Goal: Task Accomplishment & Management: Manage account settings

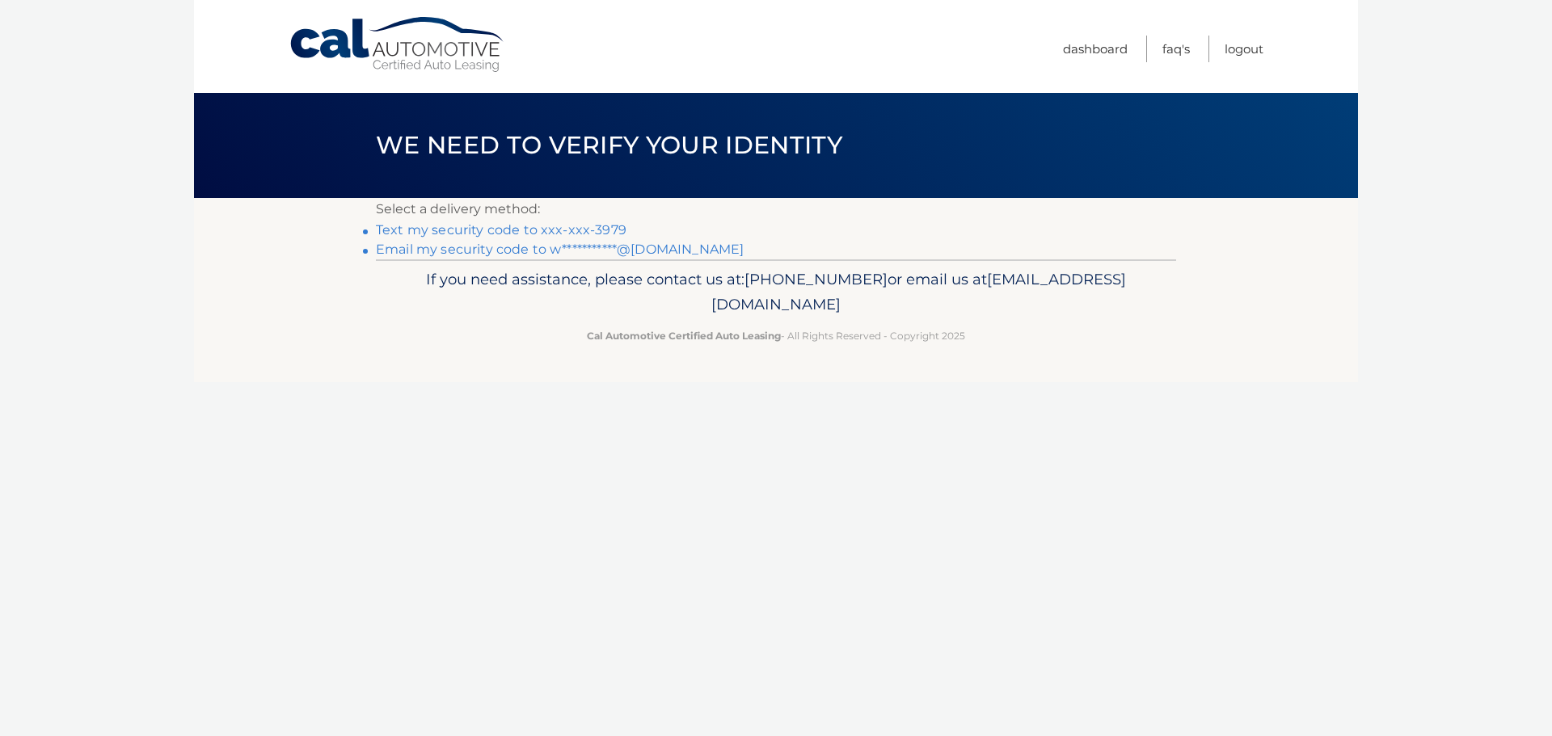
click at [462, 230] on link "Text my security code to xxx-xxx-3979" at bounding box center [501, 229] width 251 height 15
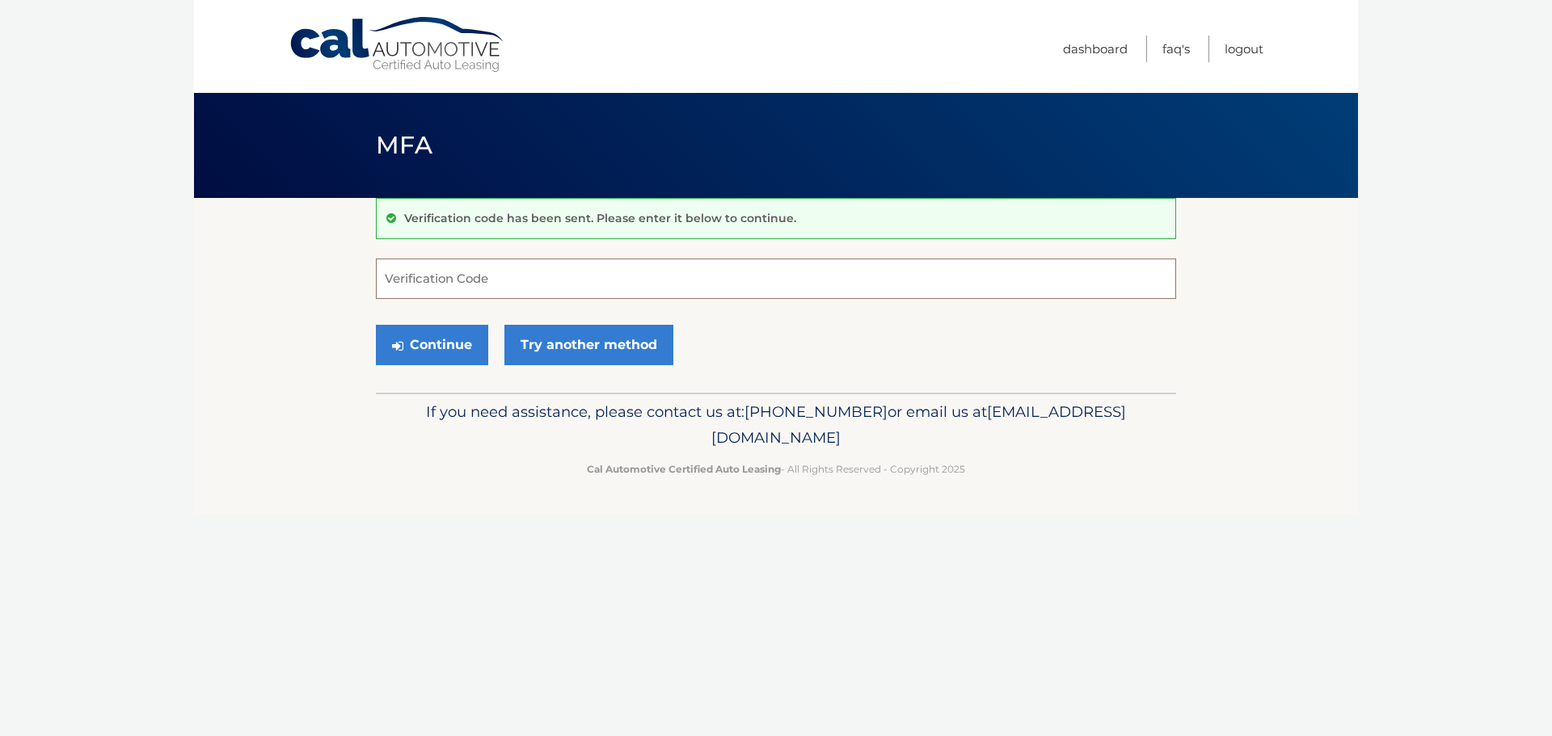
click at [399, 281] on input "Verification Code" at bounding box center [776, 279] width 800 height 40
type input "434569"
click at [414, 355] on button "Continue" at bounding box center [432, 345] width 112 height 40
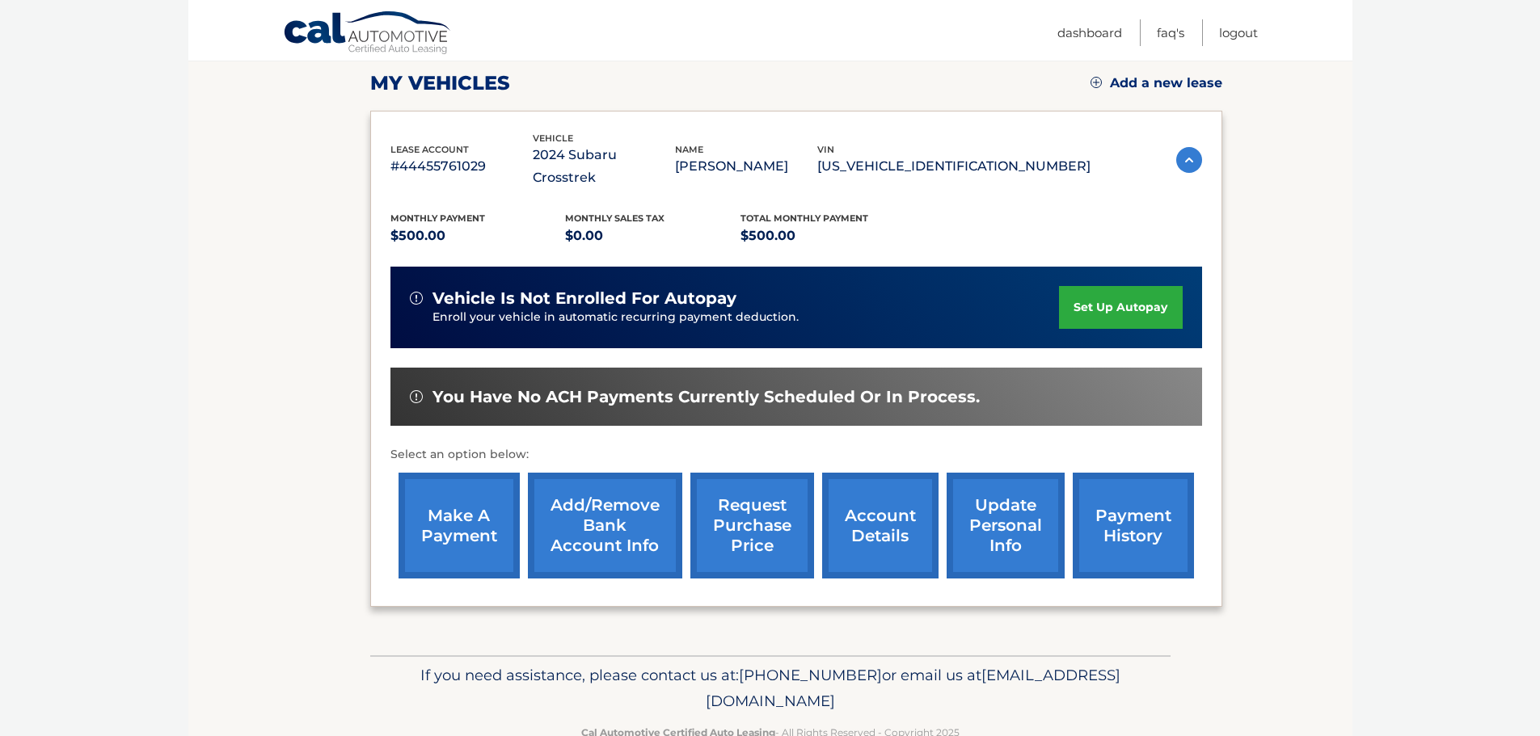
scroll to position [225, 0]
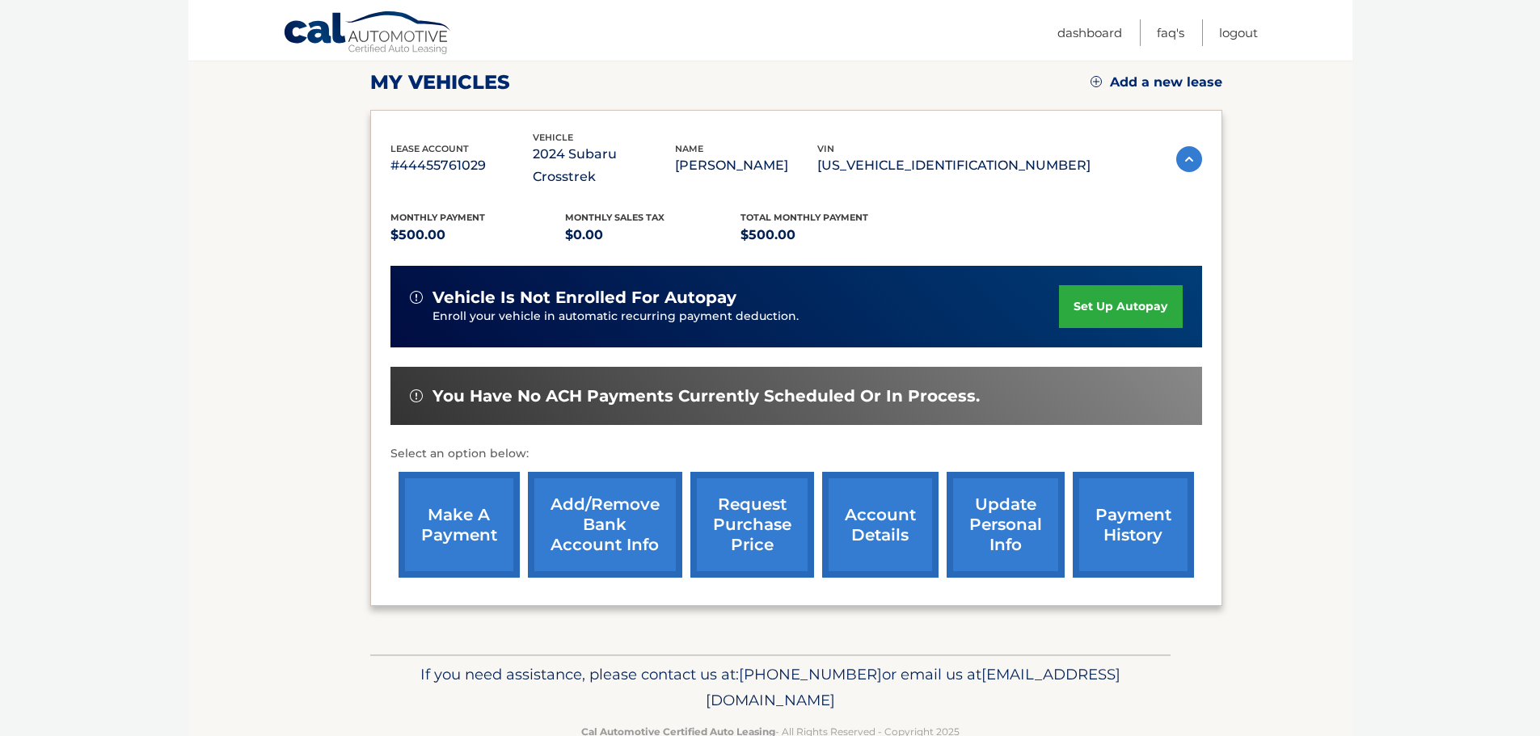
click at [452, 491] on link "make a payment" at bounding box center [458, 525] width 121 height 106
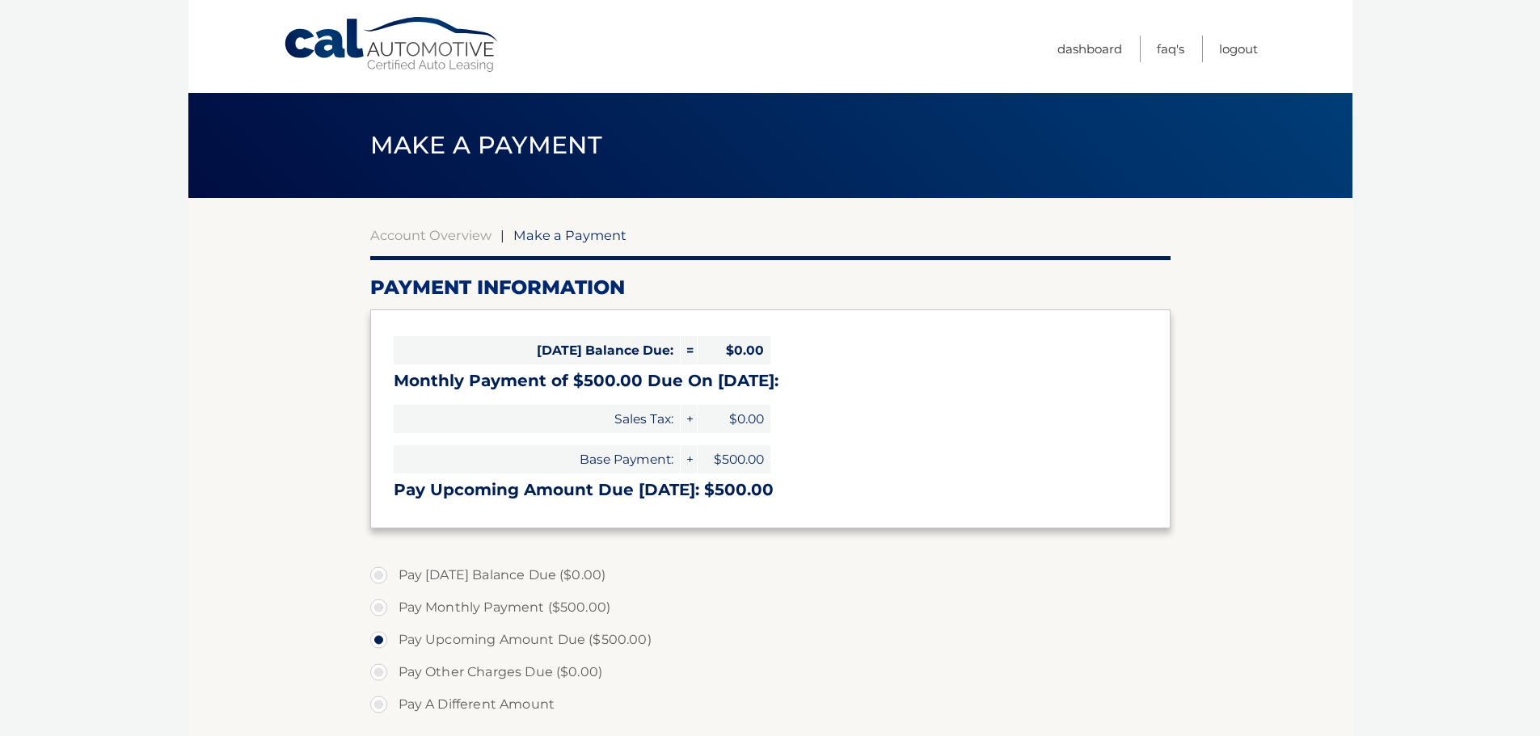
select select "Yzk5NmFmN2EtYzU2NS00YTRmLWFjMjctMzdjMDIyZmVmMjMw"
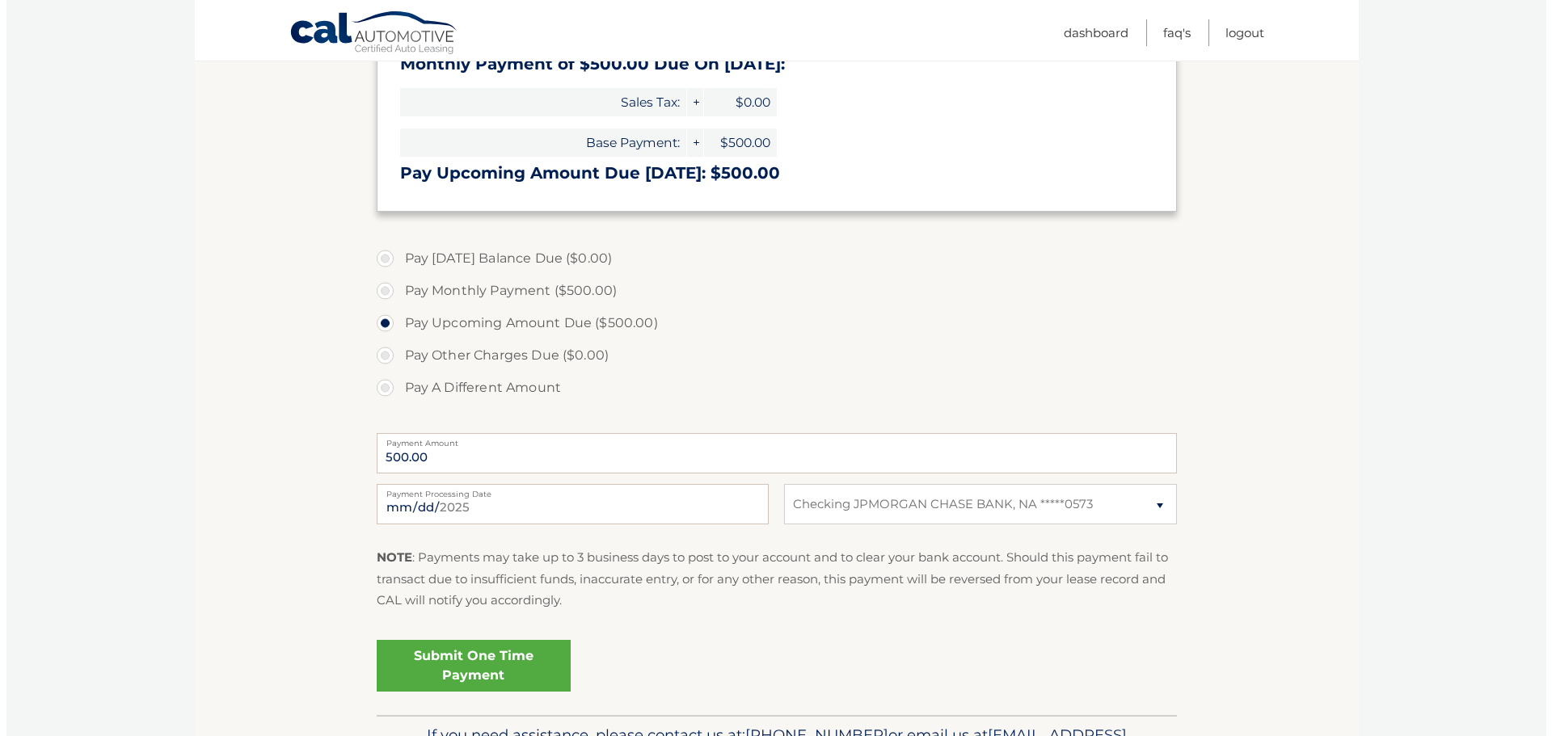
scroll to position [318, 0]
click at [482, 671] on link "Submit One Time Payment" at bounding box center [467, 665] width 194 height 52
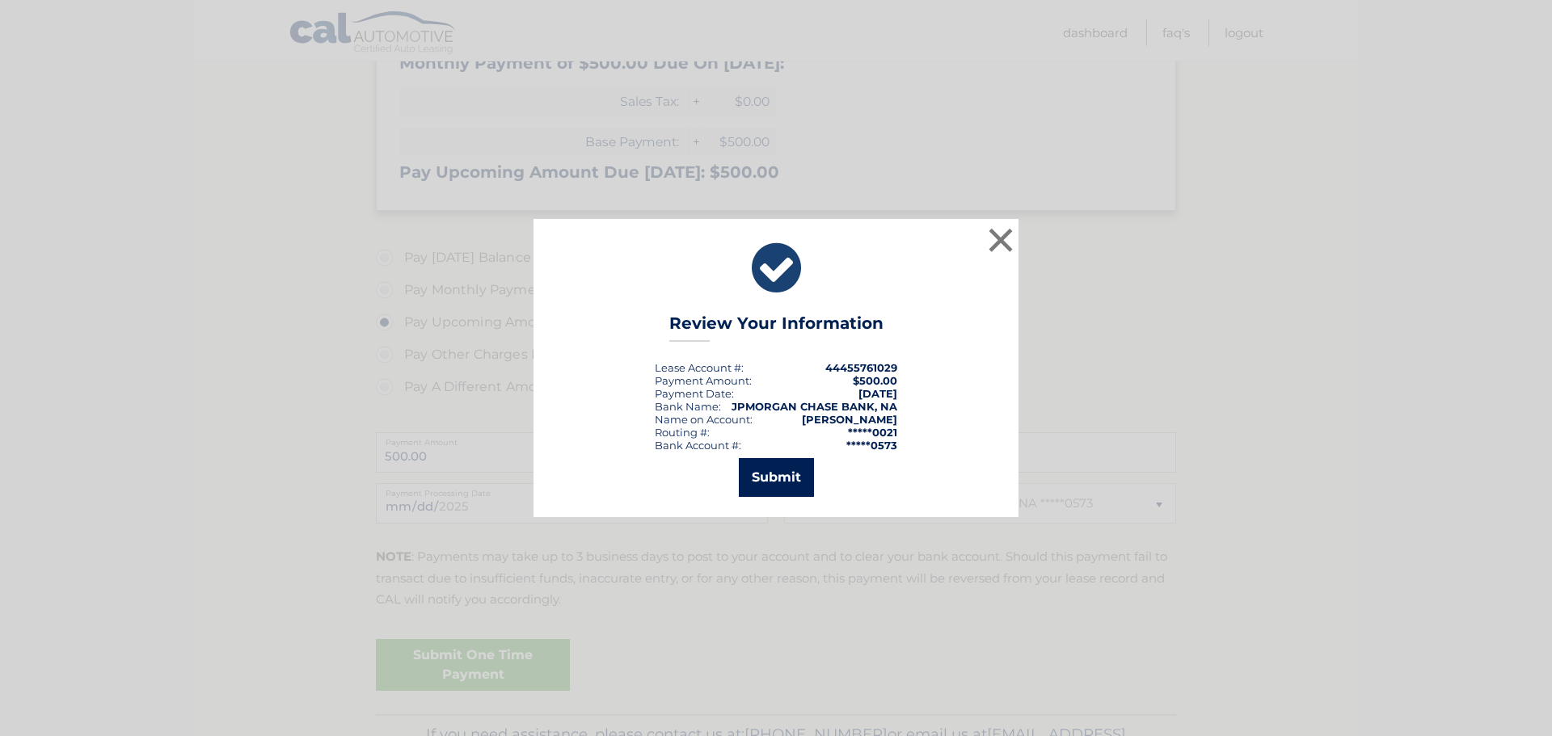
click at [756, 481] on button "Submit" at bounding box center [776, 477] width 75 height 39
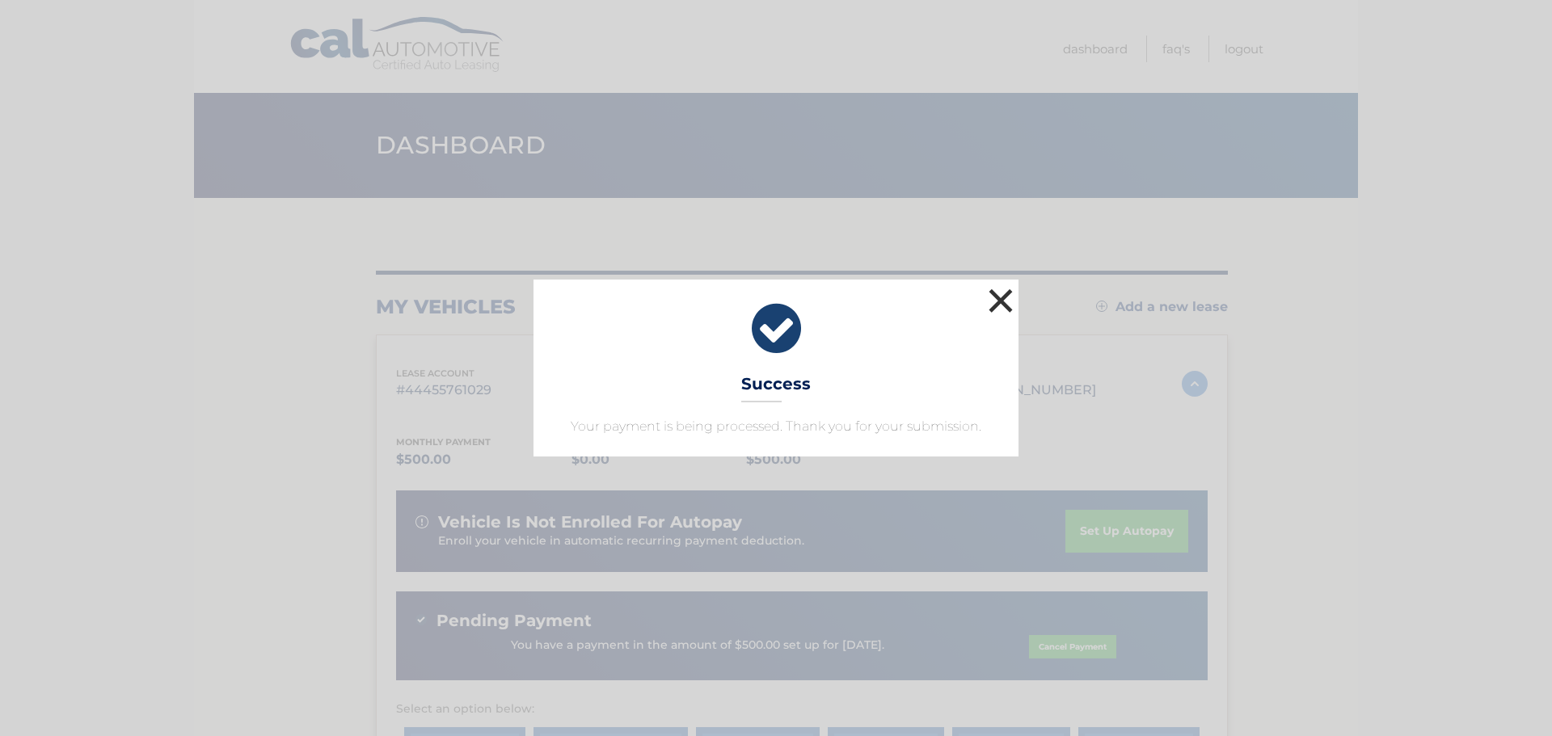
click at [996, 297] on button "×" at bounding box center [1000, 301] width 32 height 32
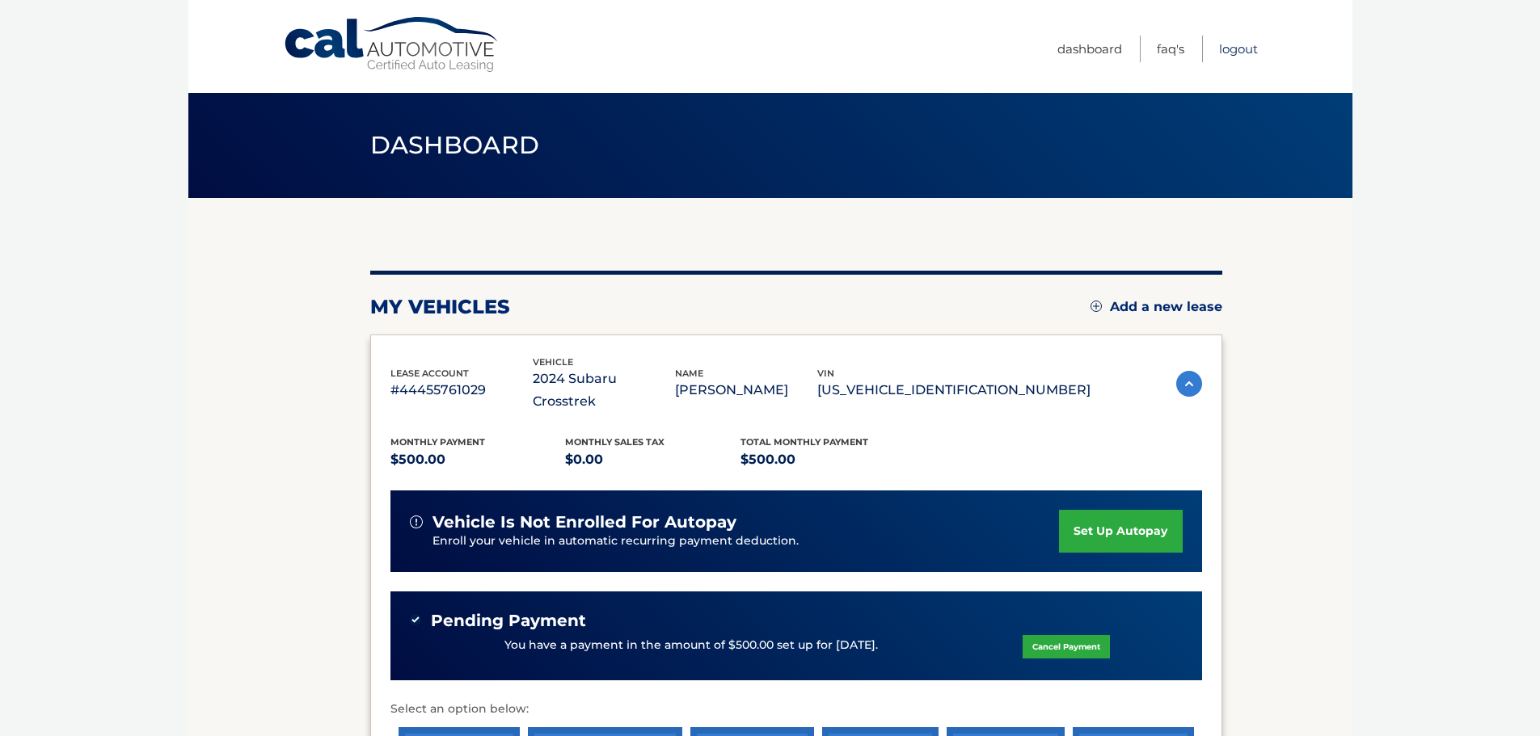
click at [1237, 48] on link "Logout" at bounding box center [1238, 49] width 39 height 27
